Goal: Find contact information: Obtain details needed to contact an individual or organization

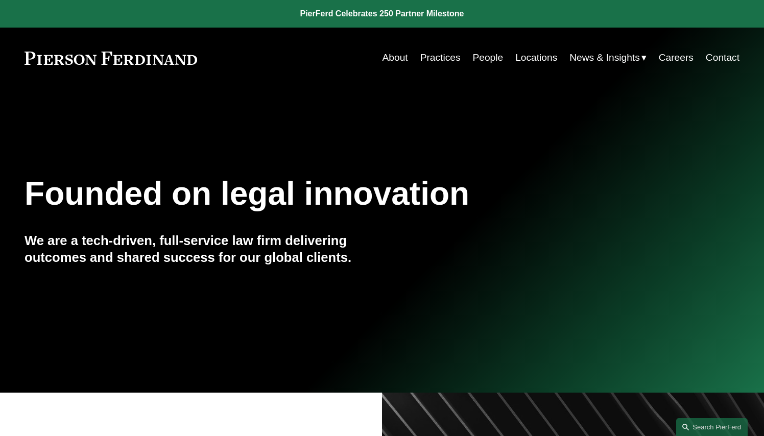
click at [537, 57] on link "Locations" at bounding box center [537, 57] width 42 height 19
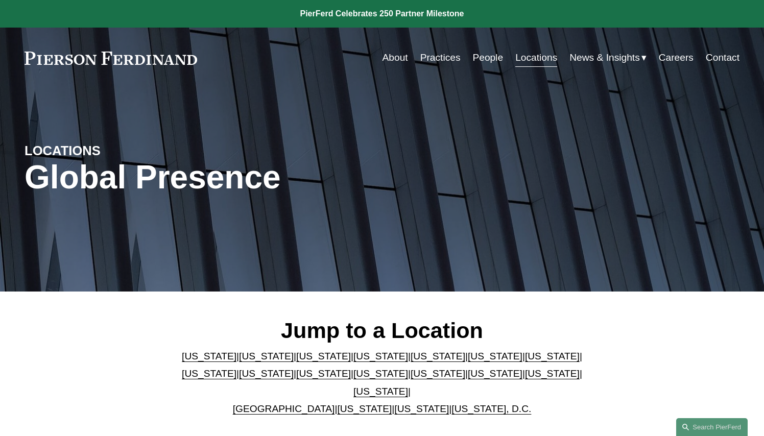
click at [488, 58] on link "People" at bounding box center [488, 57] width 31 height 19
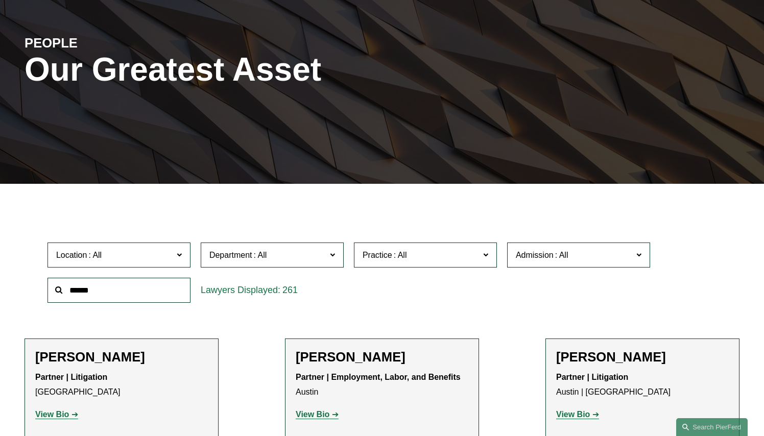
scroll to position [146, 0]
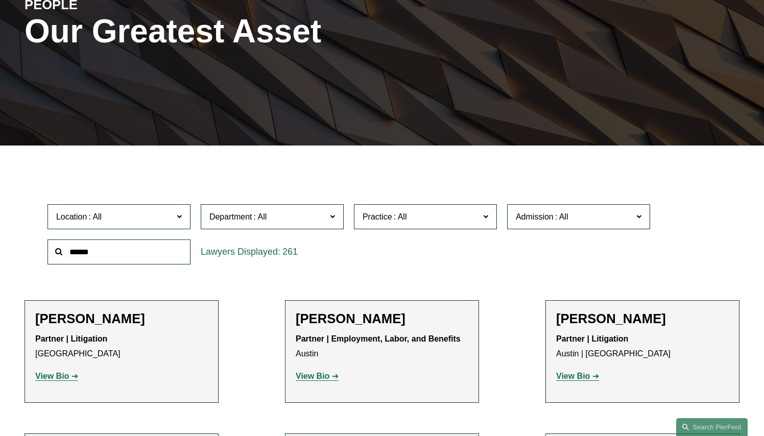
click at [121, 255] on input "text" at bounding box center [119, 252] width 143 height 25
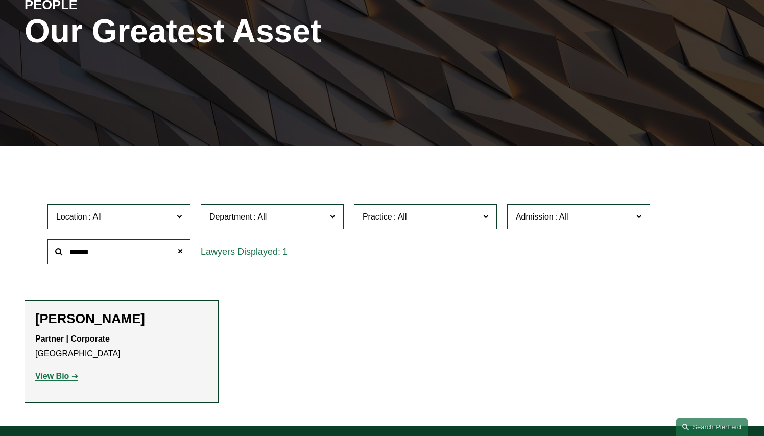
type input "******"
click at [90, 317] on h2 "[PERSON_NAME]" at bounding box center [121, 319] width 173 height 16
click at [66, 376] on strong "View Bio" at bounding box center [52, 376] width 34 height 9
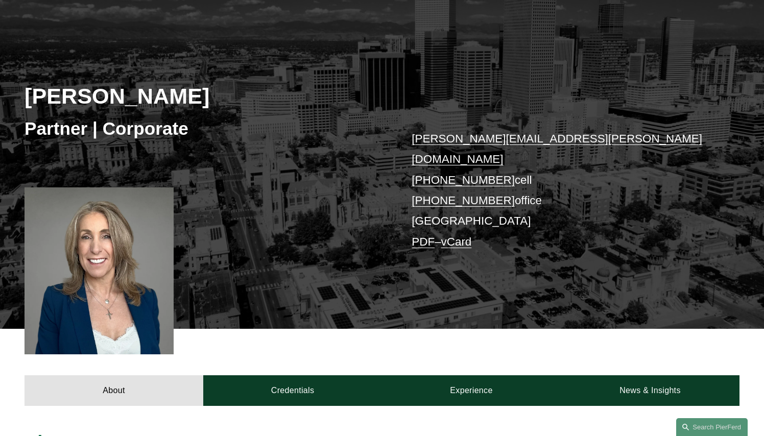
scroll to position [88, 0]
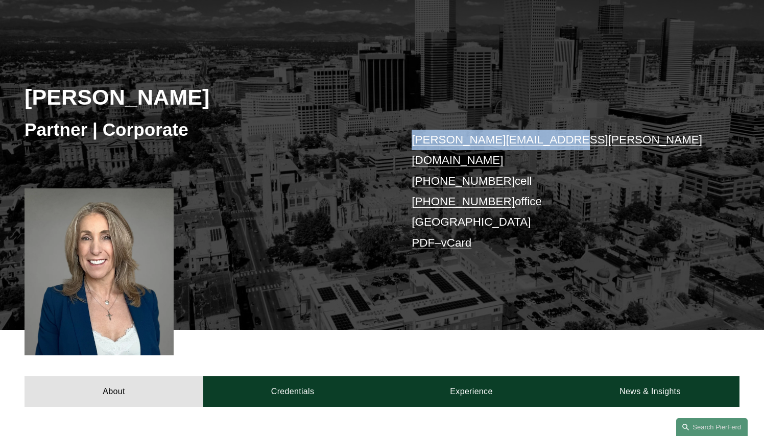
drag, startPoint x: 548, startPoint y: 143, endPoint x: 413, endPoint y: 145, distance: 135.4
click at [413, 145] on p "[PERSON_NAME][EMAIL_ADDRESS][PERSON_NAME][DOMAIN_NAME] [PHONE_NUMBER] cell [PHO…" at bounding box center [561, 192] width 298 height 124
copy link "[PERSON_NAME][EMAIL_ADDRESS][PERSON_NAME][DOMAIN_NAME]"
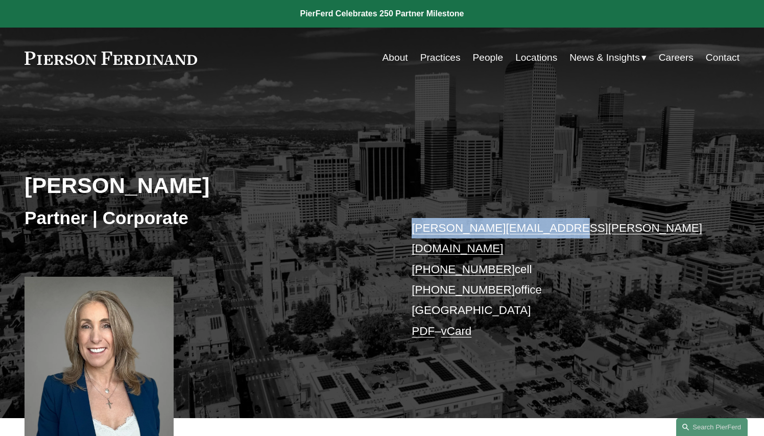
scroll to position [0, 0]
